Goal: Information Seeking & Learning: Stay updated

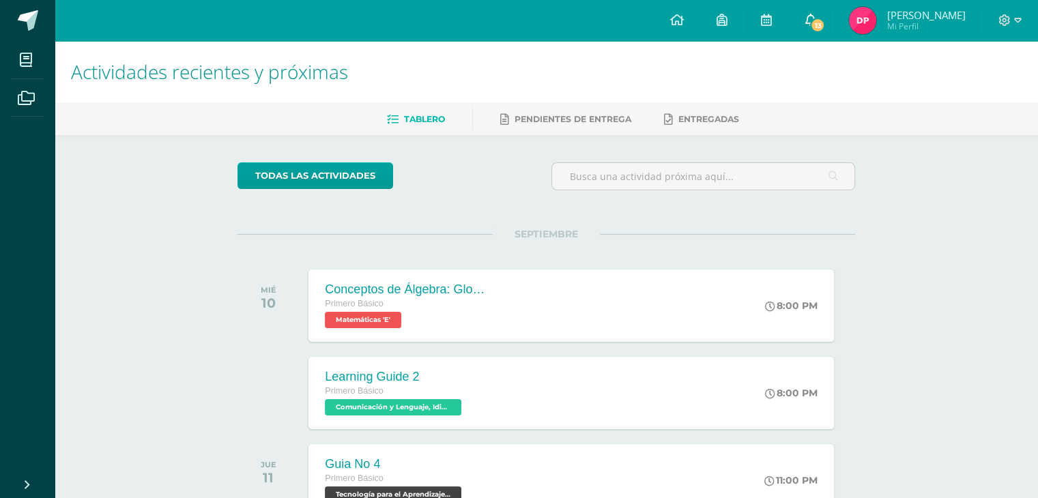
click at [832, 12] on link "13" at bounding box center [810, 20] width 44 height 41
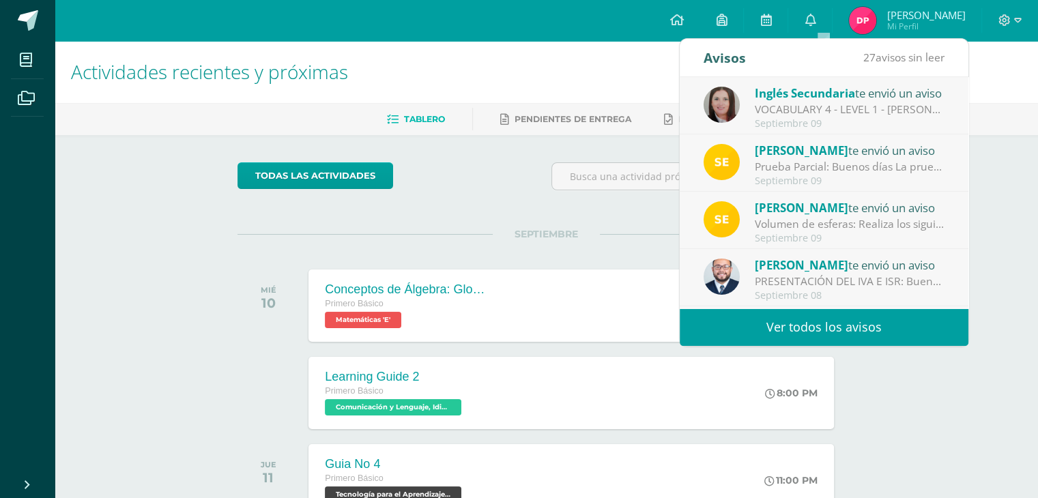
click at [767, 339] on link "Ver todos los avisos" at bounding box center [823, 327] width 289 height 38
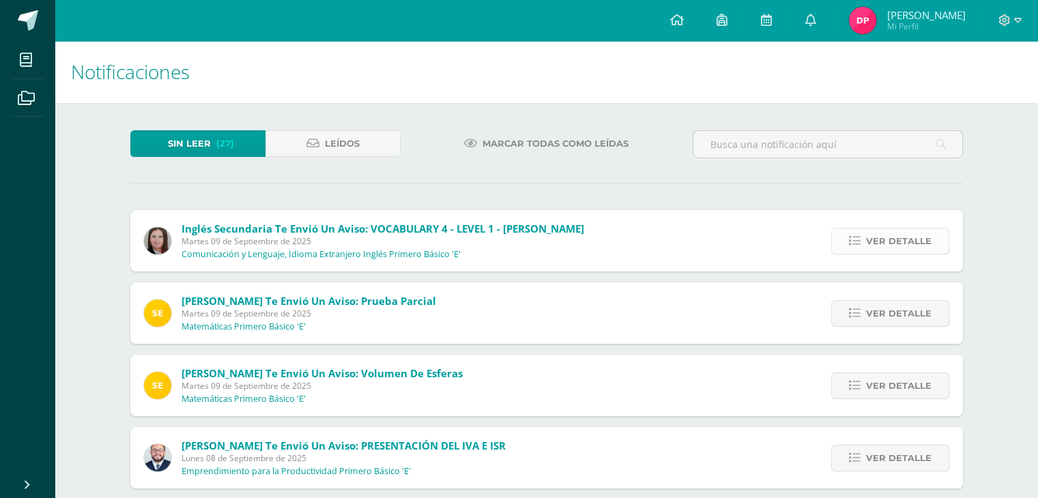
click at [879, 241] on span "Ver detalle" at bounding box center [898, 241] width 65 height 25
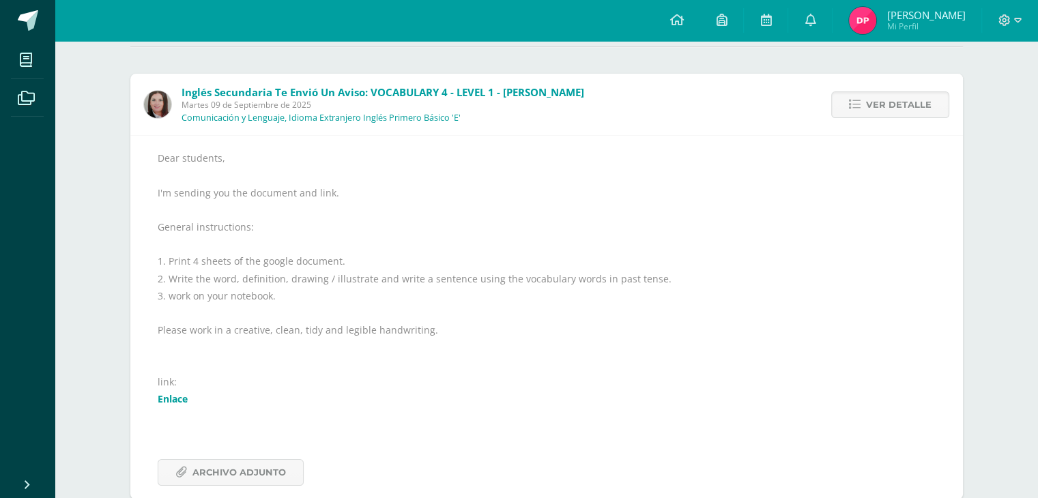
scroll to position [273, 0]
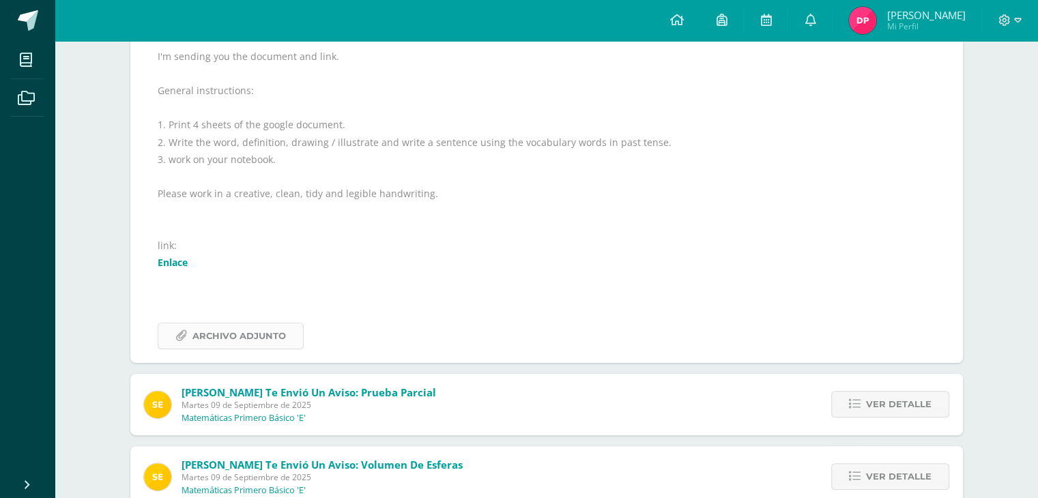
click at [270, 334] on span "Archivo Adjunto" at bounding box center [238, 335] width 93 height 25
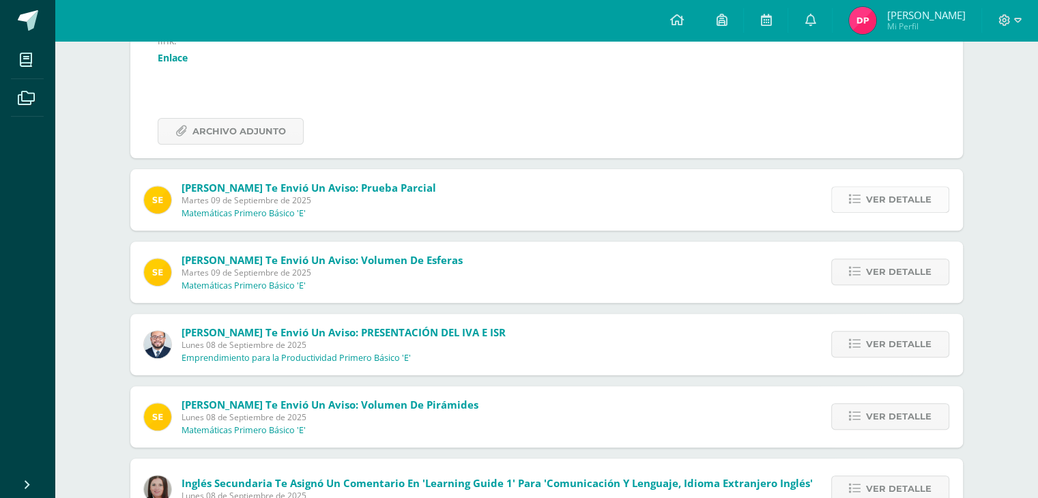
click at [872, 203] on span "Ver detalle" at bounding box center [898, 199] width 65 height 25
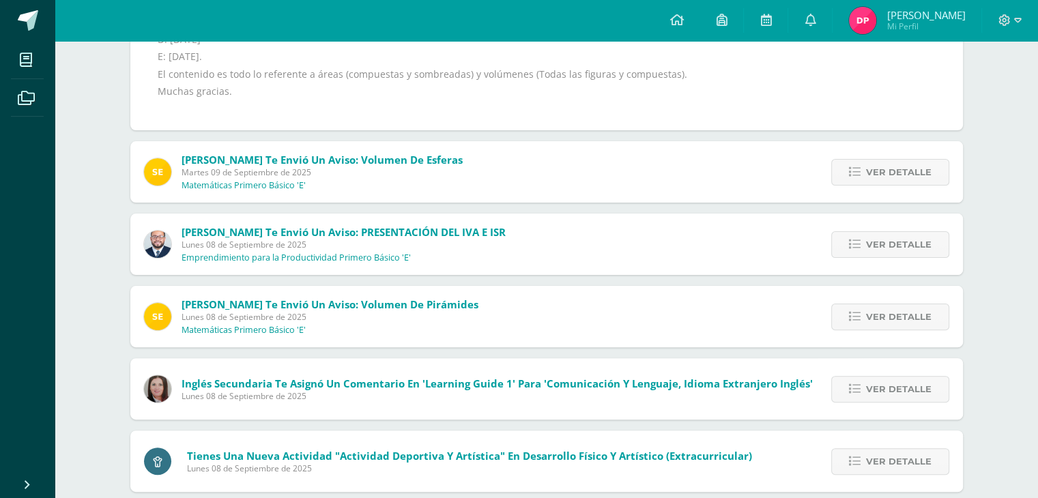
scroll to position [136, 0]
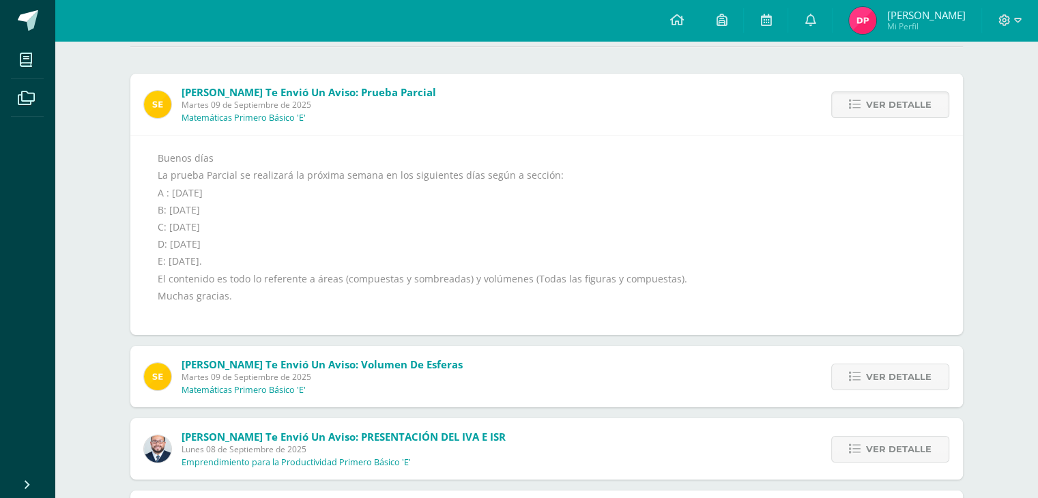
drag, startPoint x: 238, startPoint y: 261, endPoint x: 254, endPoint y: 263, distance: 16.5
click at [254, 263] on div "Buenos días La prueba Parcial se realizará la próxima semana en los siguientes …" at bounding box center [547, 235] width 778 height 172
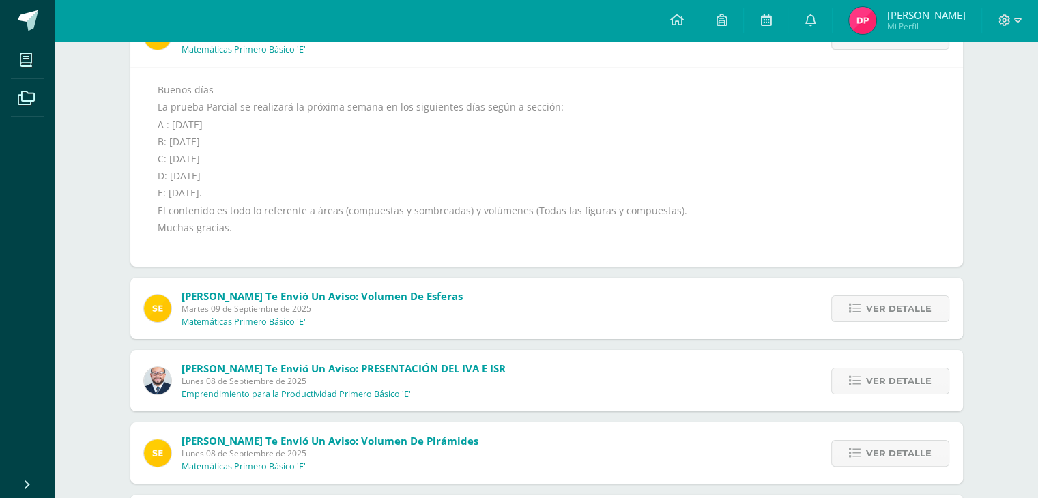
scroll to position [341, 0]
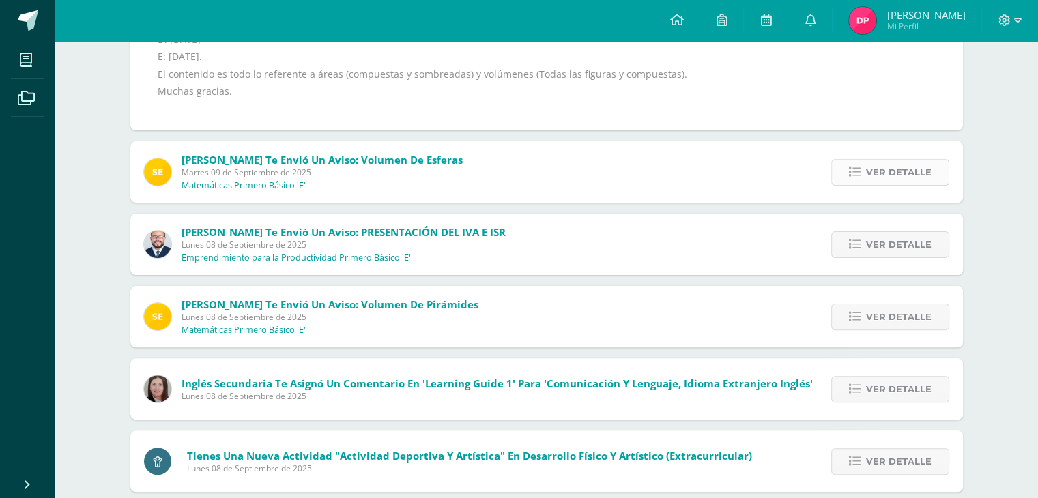
click at [881, 178] on span "Ver detalle" at bounding box center [898, 172] width 65 height 25
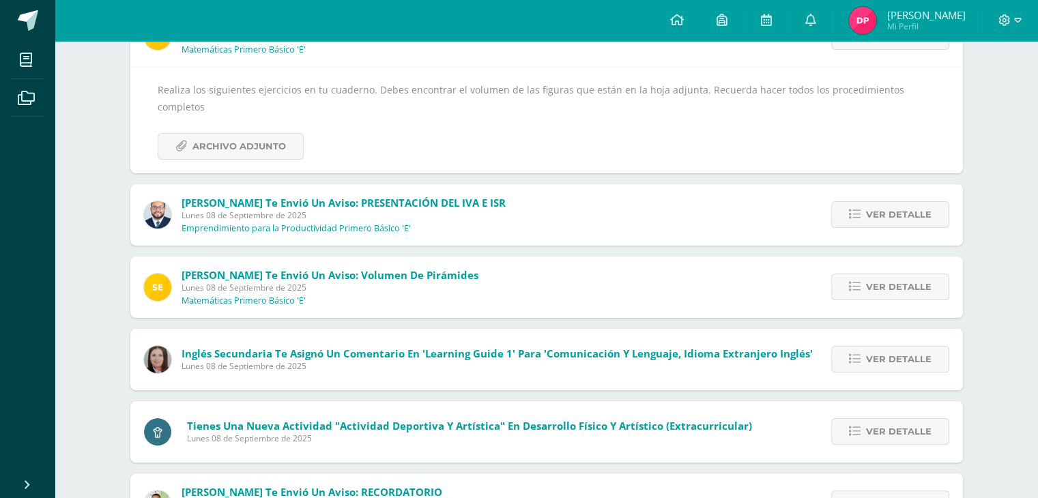
scroll to position [136, 0]
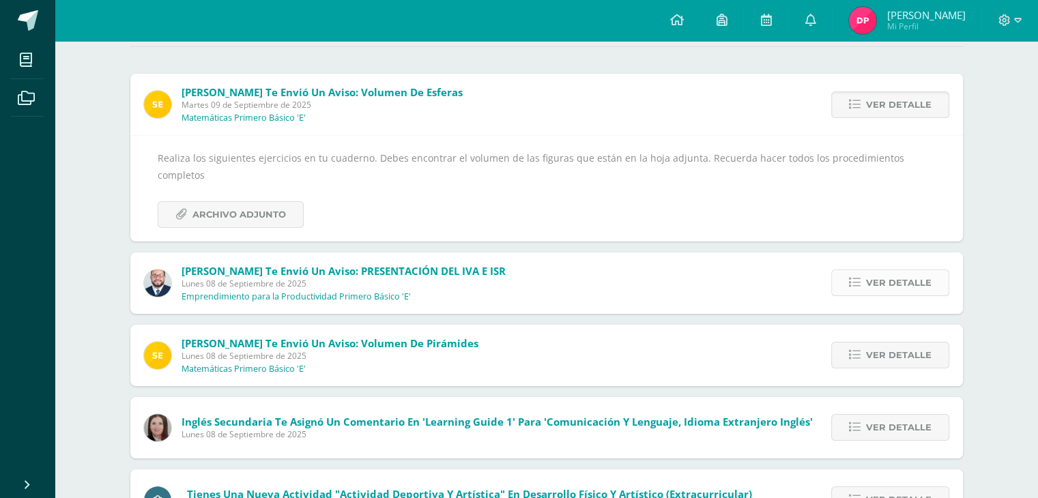
click at [850, 277] on icon at bounding box center [855, 283] width 12 height 12
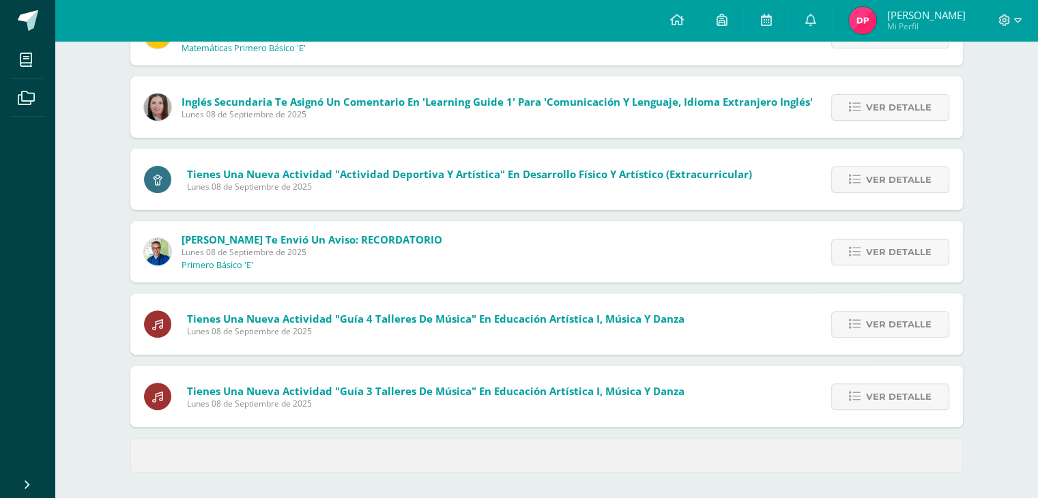
scroll to position [341, 0]
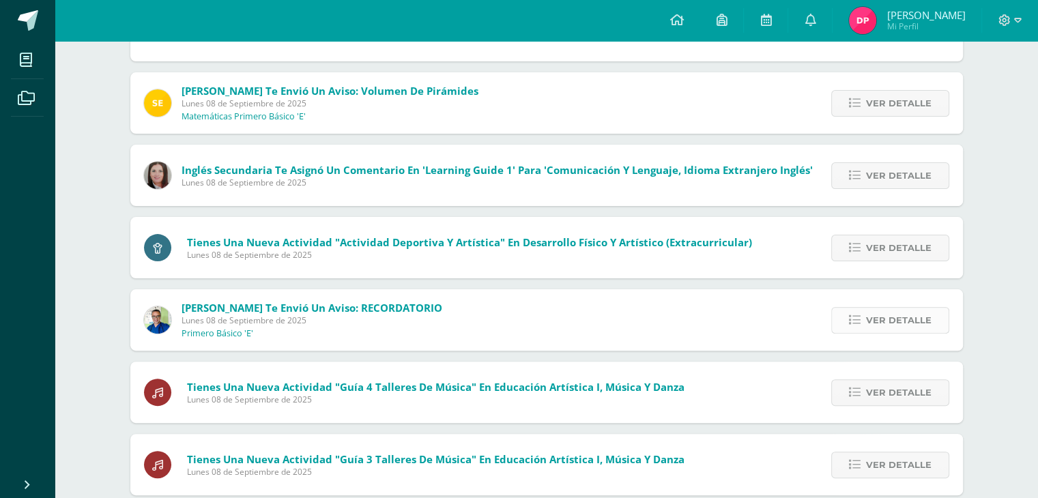
click at [838, 319] on link "Ver detalle" at bounding box center [890, 320] width 118 height 27
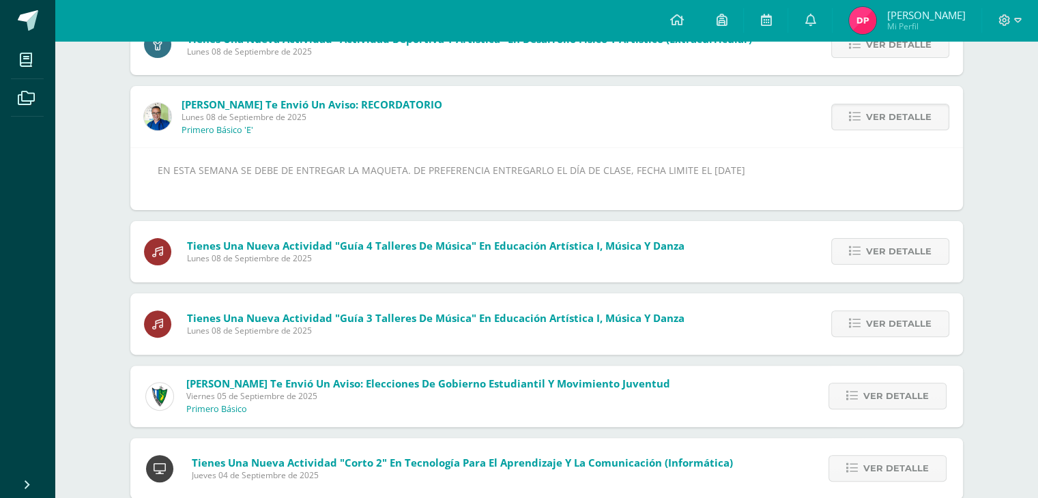
scroll to position [279, 0]
